Goal: Task Accomplishment & Management: Use online tool/utility

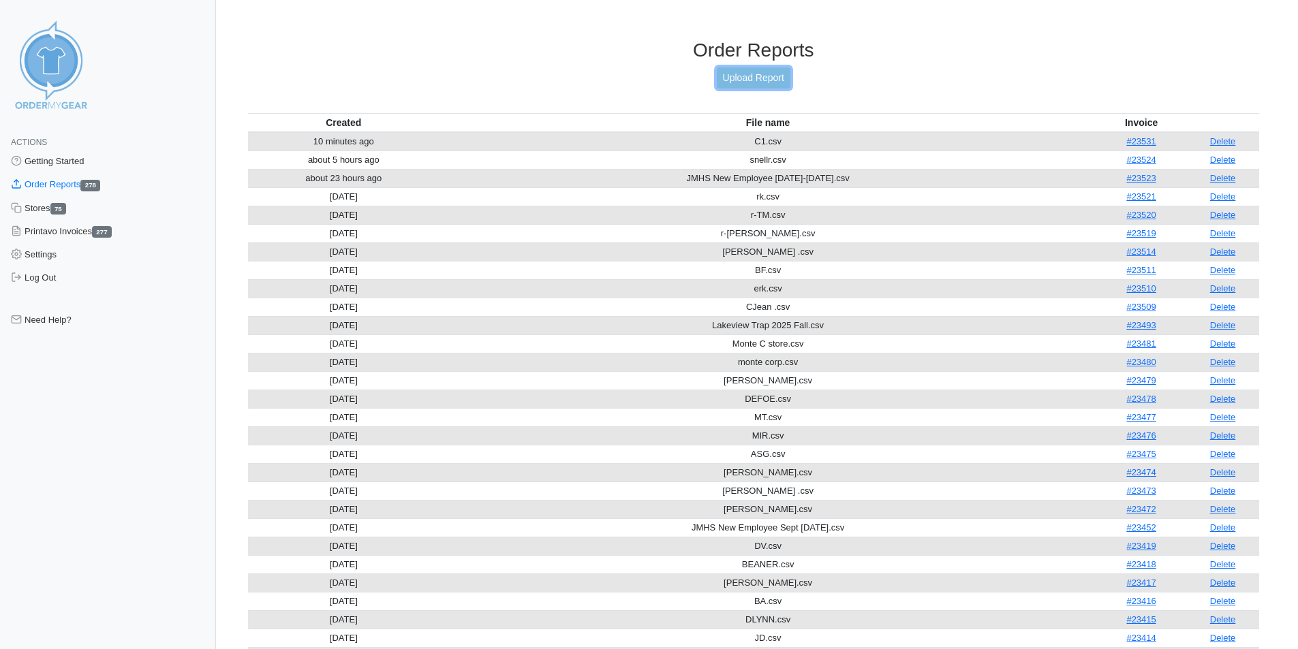
click at [750, 78] on link "Upload Report" at bounding box center [754, 77] width 74 height 21
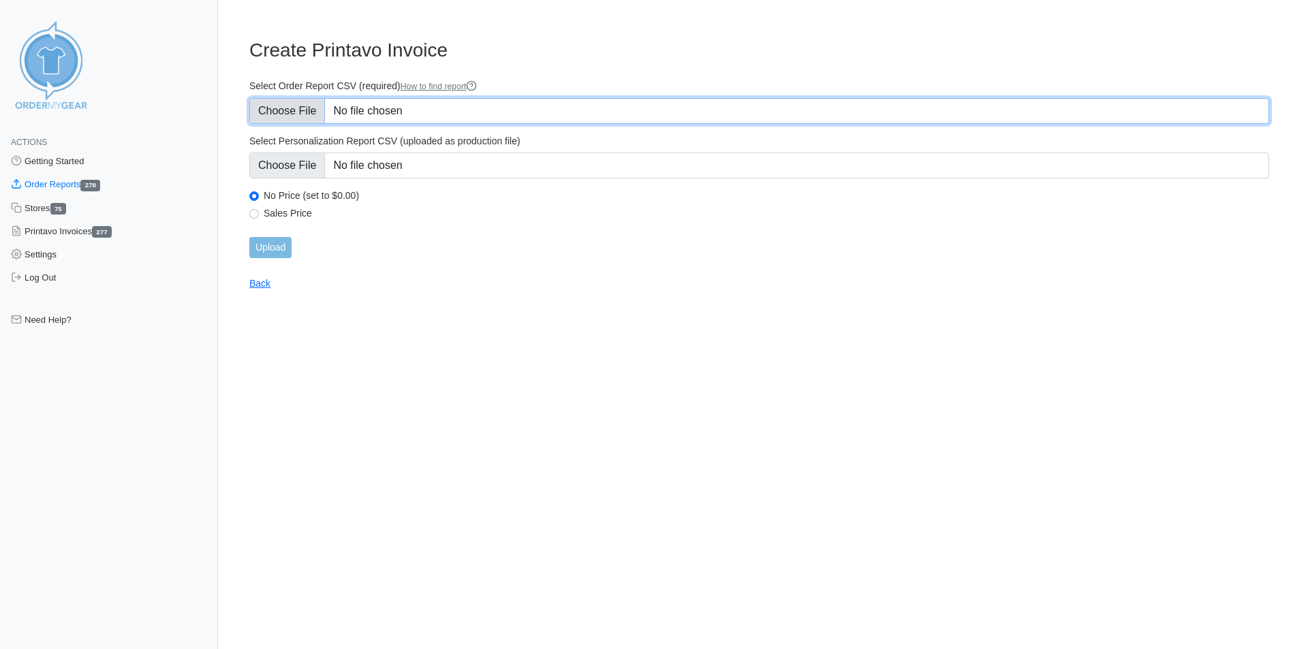
click at [431, 110] on input "Select Order Report CSV (required) How to find report" at bounding box center [759, 111] width 1020 height 26
type input "C:\fakepath\C2.csv"
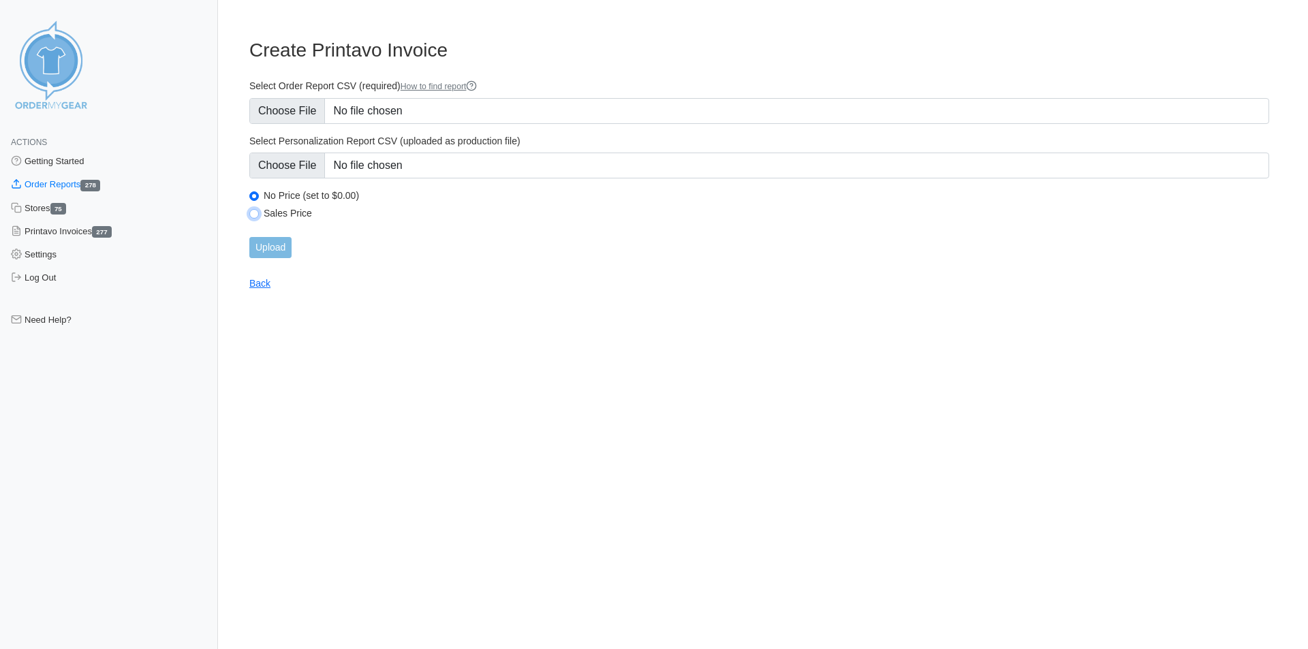
click at [256, 215] on input "Sales Price" at bounding box center [254, 214] width 10 height 10
radio input "true"
click at [281, 246] on input "Upload" at bounding box center [270, 247] width 42 height 21
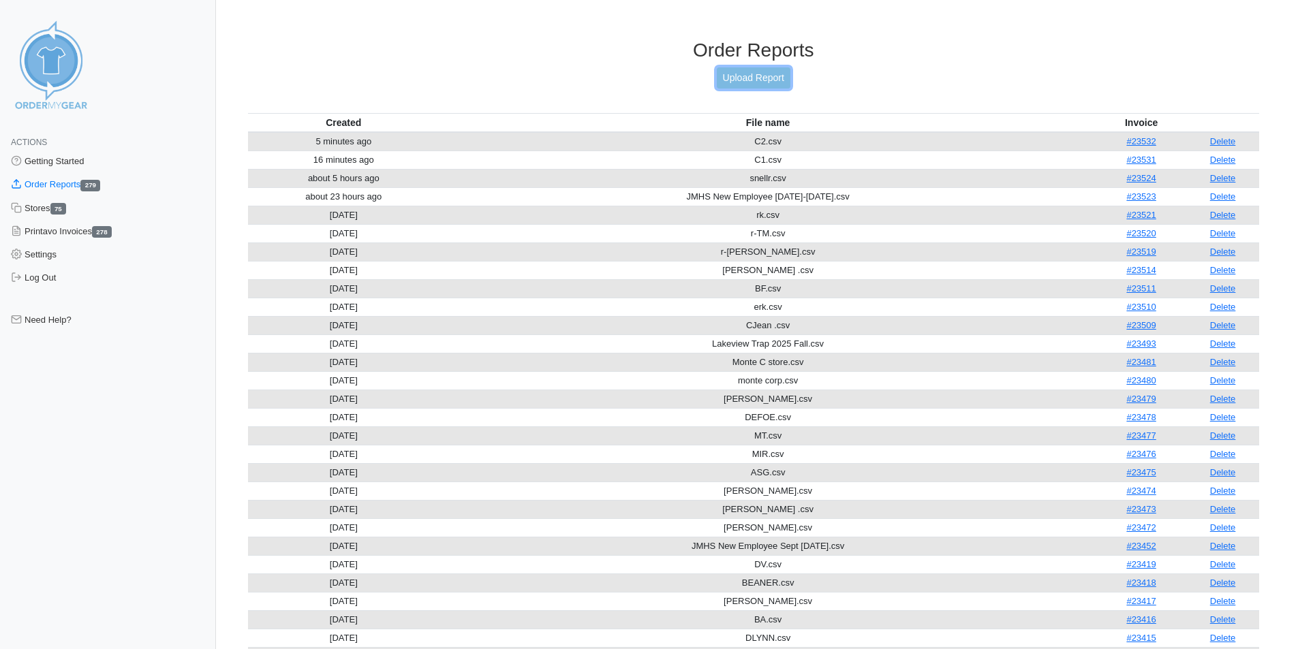
click at [759, 71] on link "Upload Report" at bounding box center [754, 77] width 74 height 21
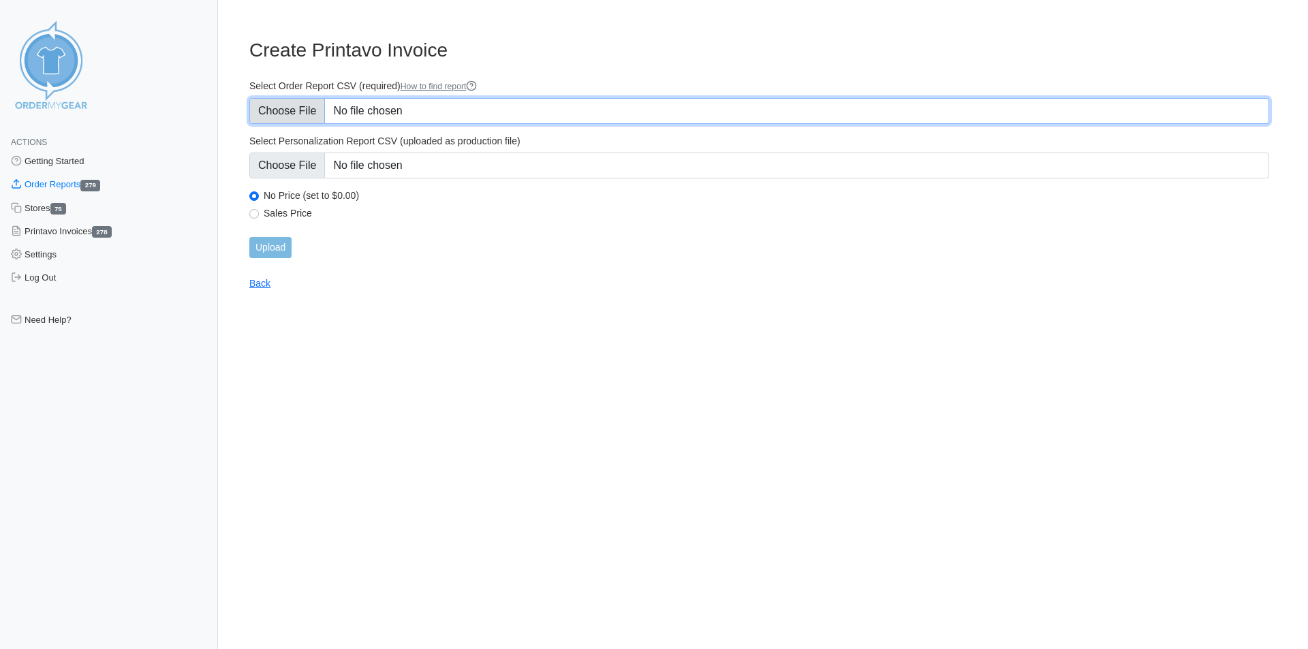
click at [433, 112] on input "Select Order Report CSV (required) How to find report" at bounding box center [759, 111] width 1020 height 26
type input "C:\fakepath\C3.csv"
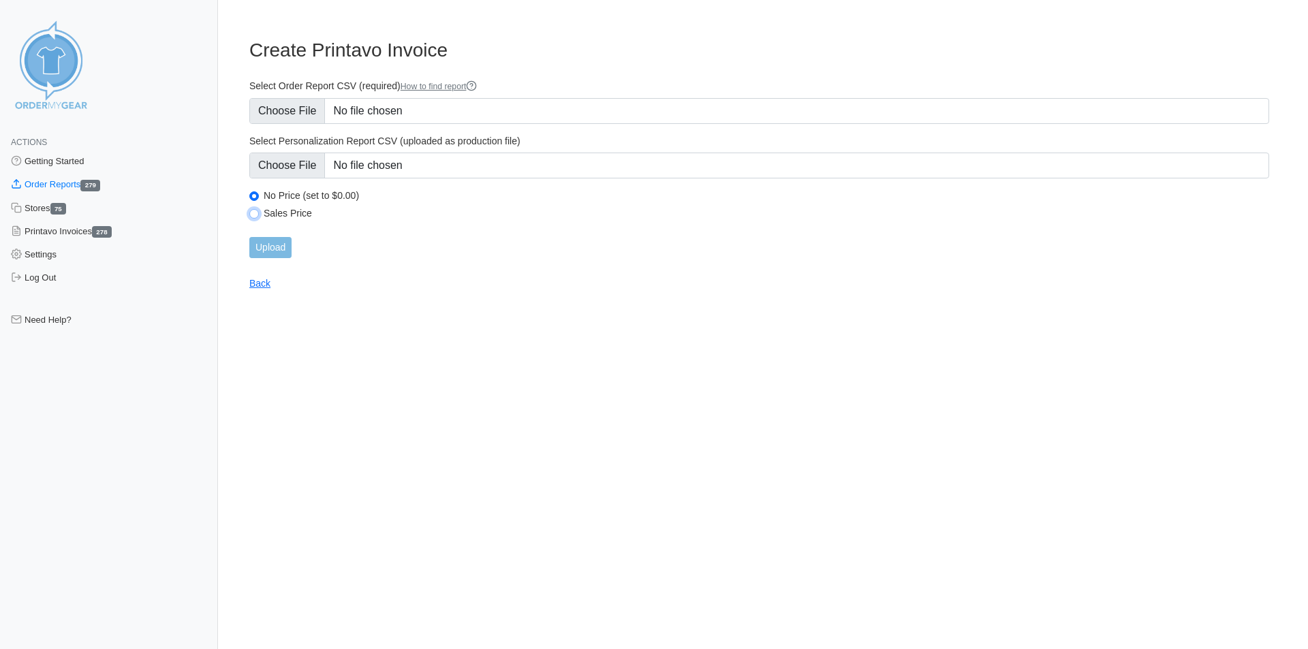
click at [256, 213] on input "Sales Price" at bounding box center [254, 214] width 10 height 10
radio input "true"
click at [277, 241] on input "Upload" at bounding box center [270, 247] width 42 height 21
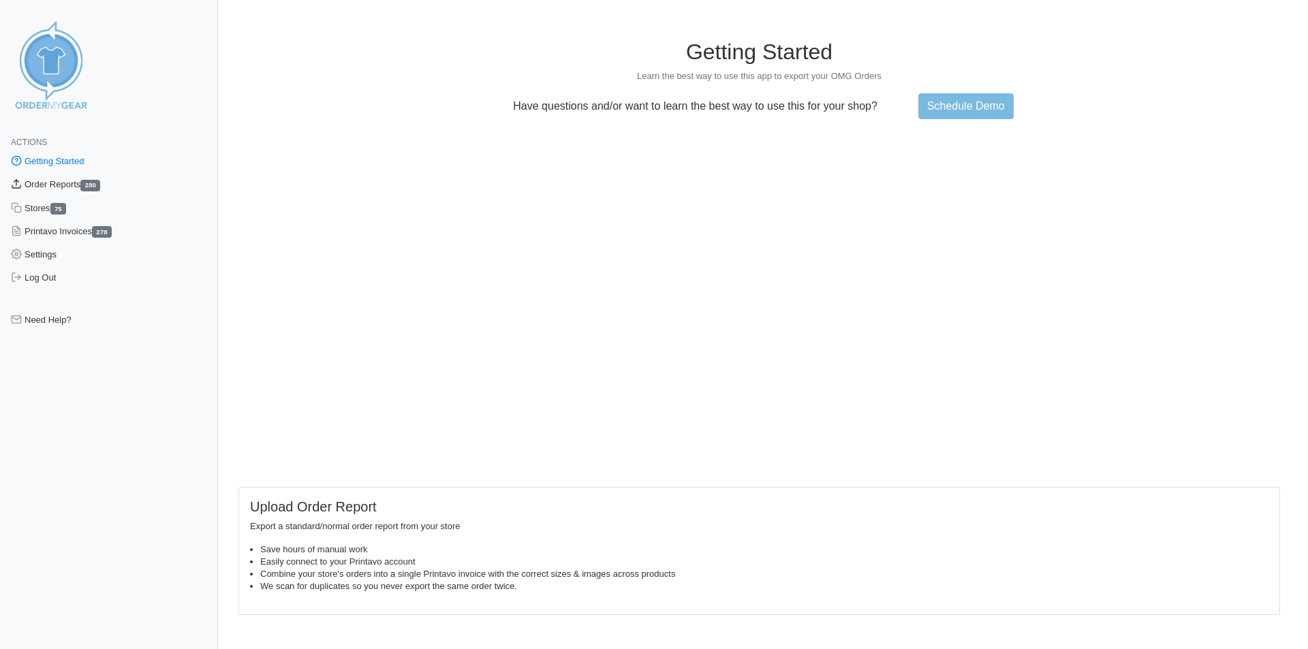
click at [42, 181] on link "Order Reports 280" at bounding box center [109, 184] width 218 height 23
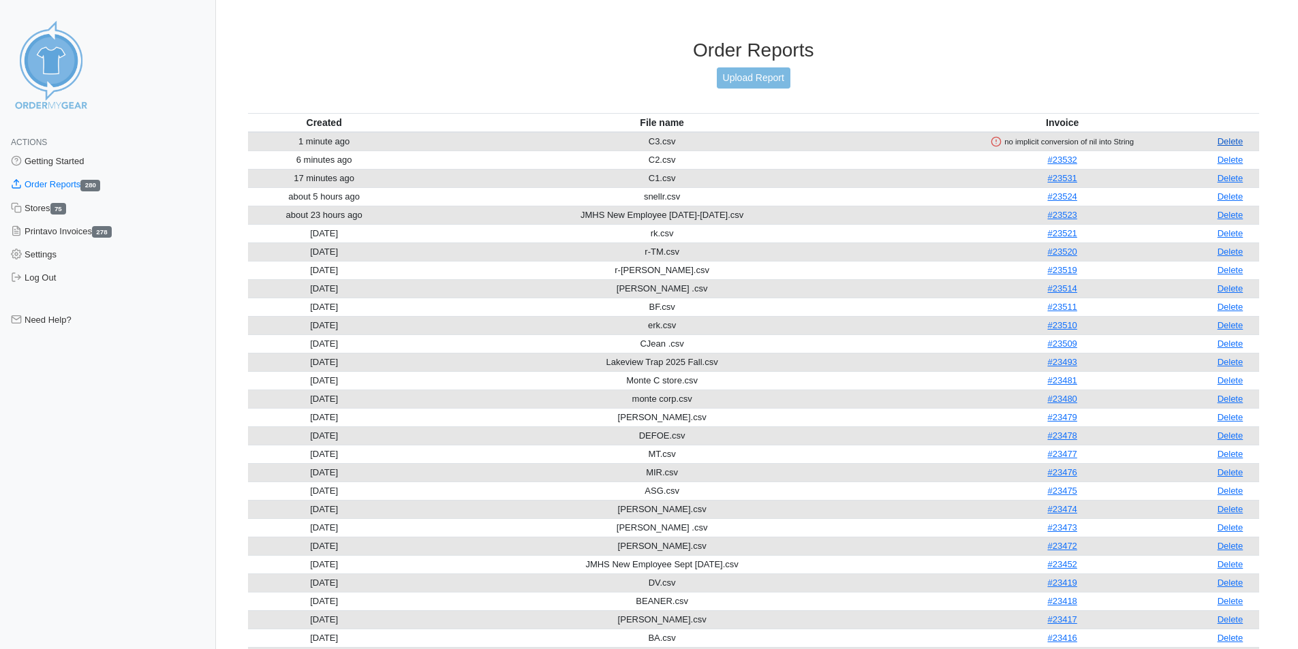
click at [1227, 140] on link "Delete" at bounding box center [1231, 141] width 26 height 10
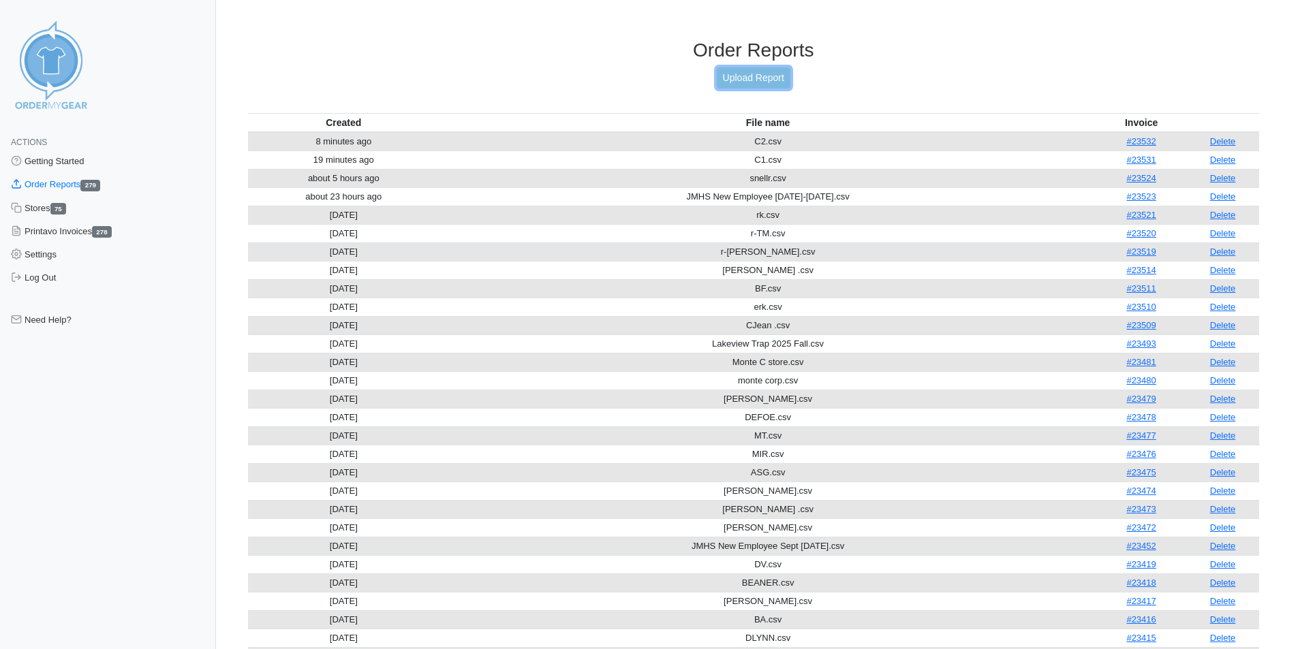
click at [758, 76] on link "Upload Report" at bounding box center [754, 77] width 74 height 21
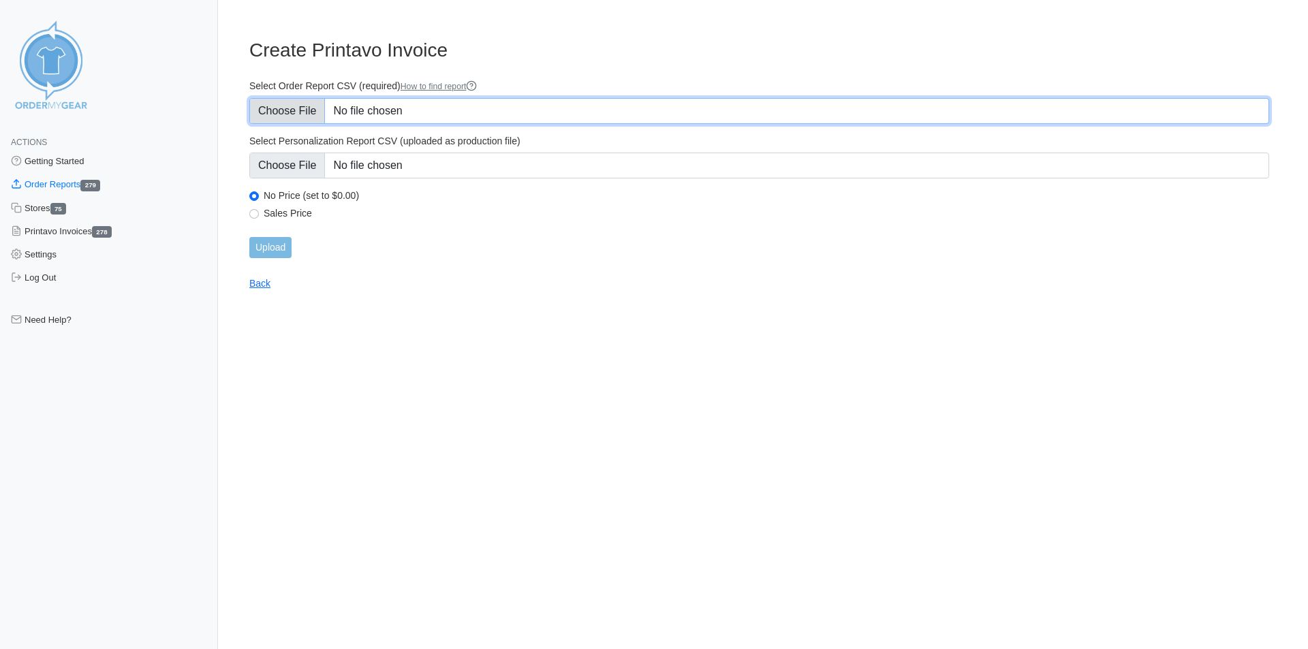
click at [386, 103] on input "Select Order Report CSV (required) How to find report" at bounding box center [759, 111] width 1020 height 26
type input "C:\fakepath\CARGILL 3.csv"
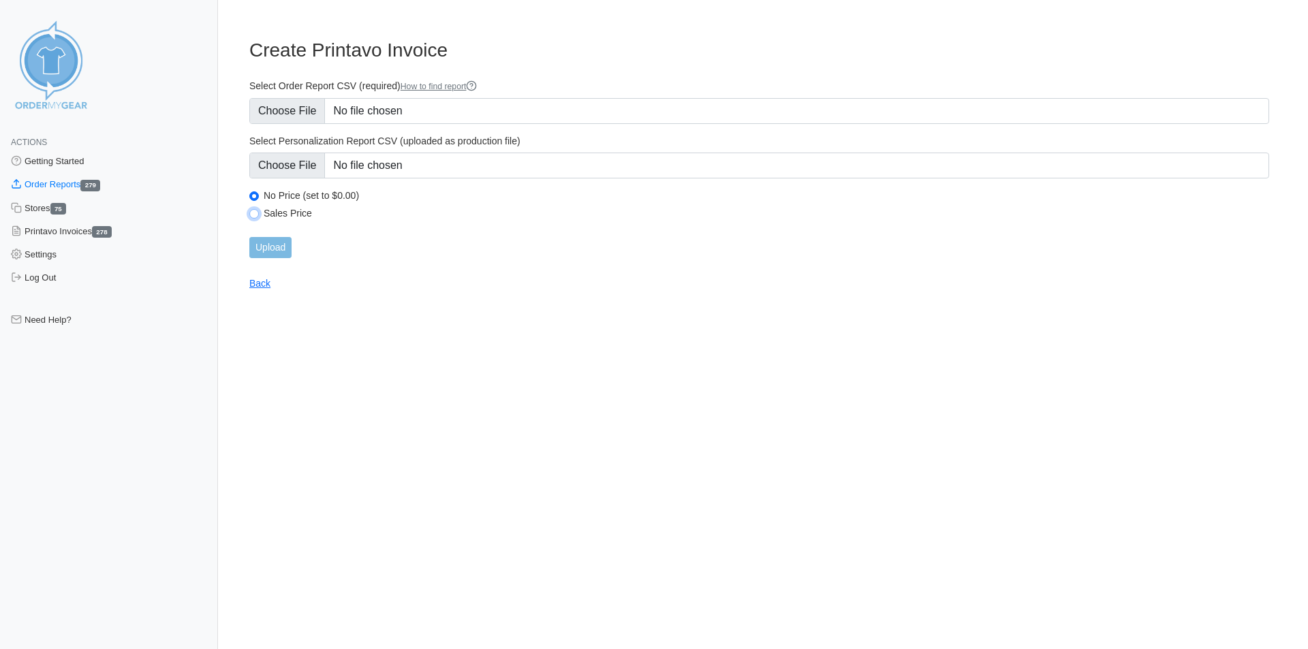
click at [254, 214] on input "Sales Price" at bounding box center [254, 214] width 10 height 10
radio input "true"
click at [276, 243] on input "Upload" at bounding box center [270, 247] width 42 height 21
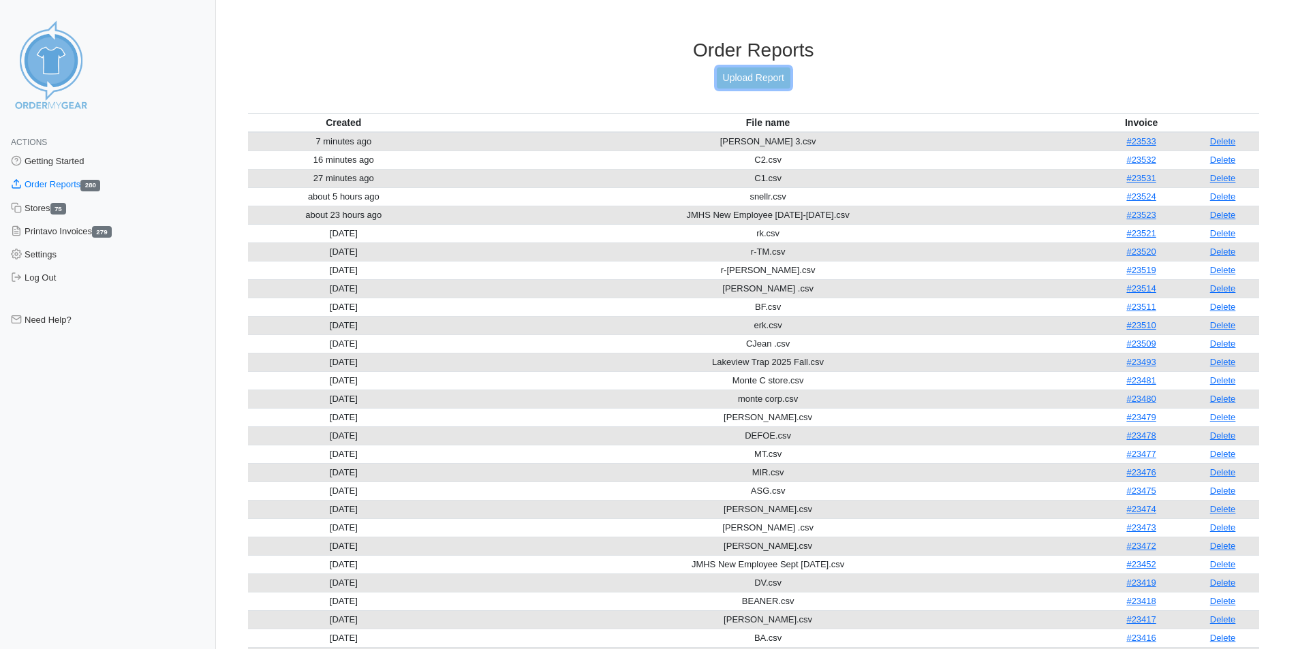
click at [763, 79] on link "Upload Report" at bounding box center [754, 77] width 74 height 21
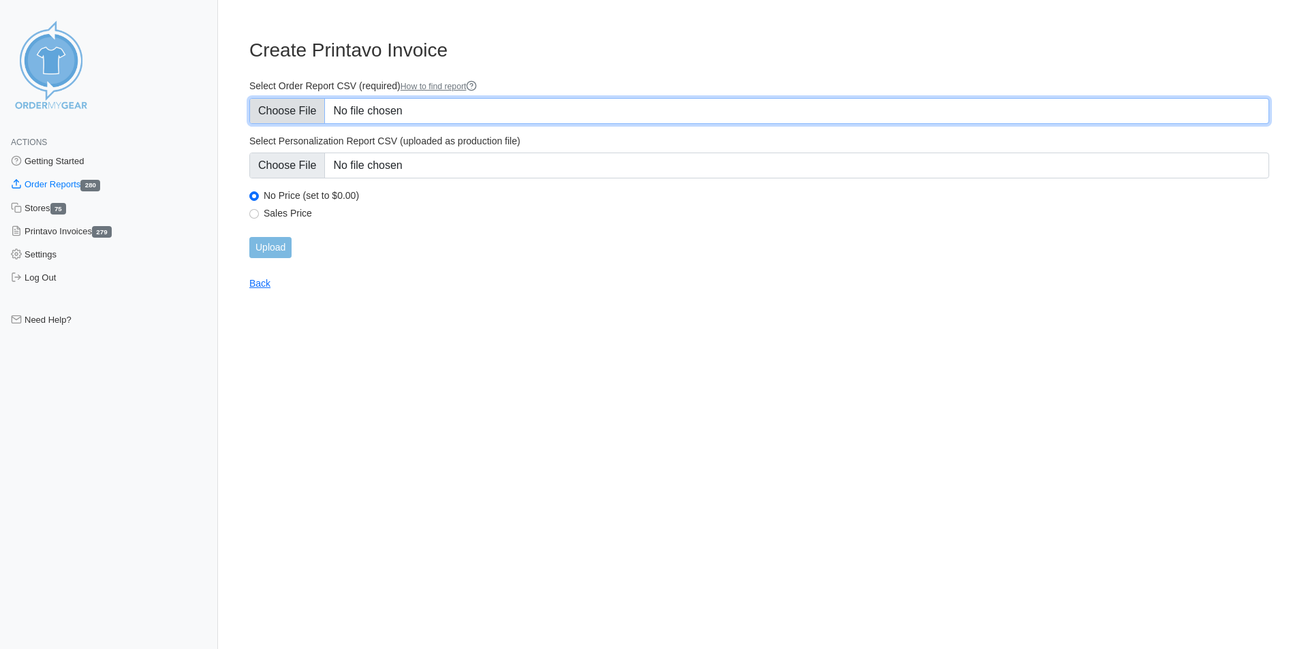
click at [440, 109] on input "Select Order Report CSV (required) How to find report" at bounding box center [759, 111] width 1020 height 26
type input "C:\fakepath\CN RUN.csv"
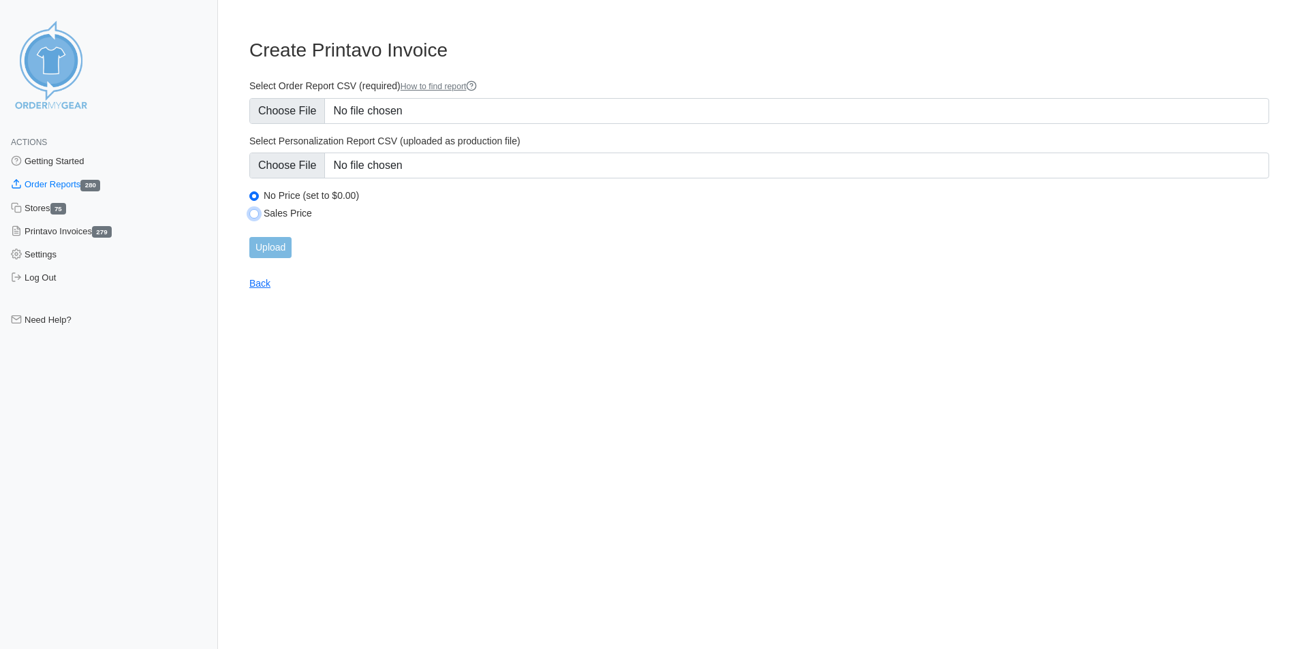
click at [253, 214] on input "Sales Price" at bounding box center [254, 214] width 10 height 10
radio input "true"
click at [269, 242] on input "Upload" at bounding box center [270, 247] width 42 height 21
